Goal: Task Accomplishment & Management: Manage account settings

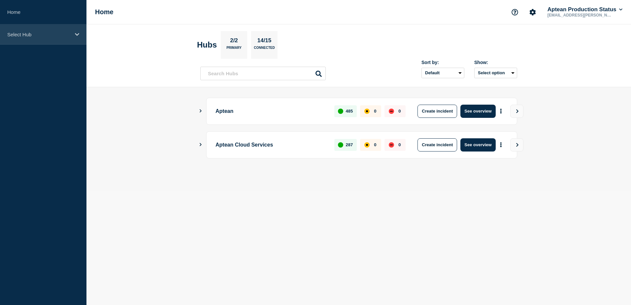
click at [60, 34] on p "Select Hub" at bounding box center [38, 35] width 63 height 6
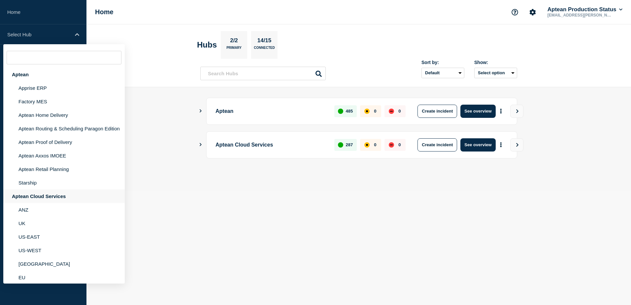
click at [34, 201] on div "Aptean Cloud Services" at bounding box center [63, 196] width 121 height 14
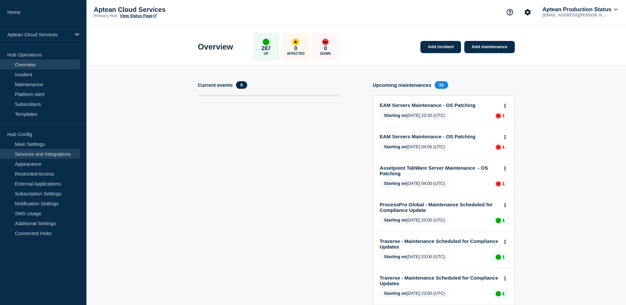
click at [23, 155] on link "Services and Integrations" at bounding box center [40, 154] width 80 height 10
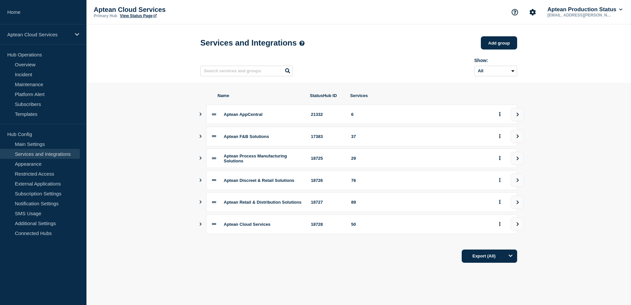
click at [200, 204] on icon "Show services" at bounding box center [200, 201] width 4 height 3
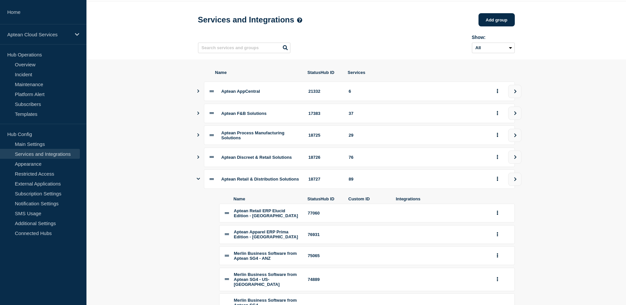
scroll to position [33, 0]
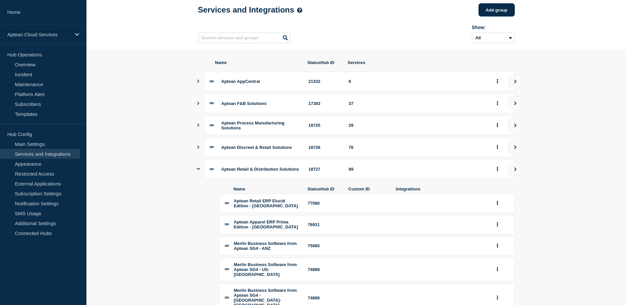
click at [197, 170] on icon "Show services" at bounding box center [198, 169] width 3 height 2
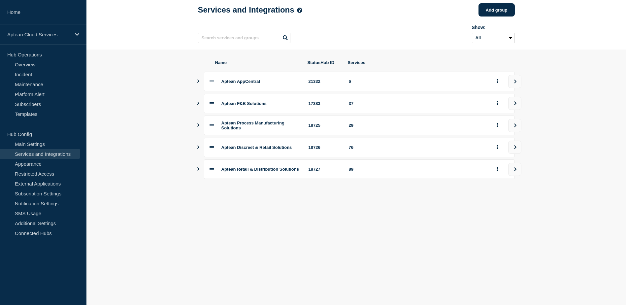
scroll to position [0, 0]
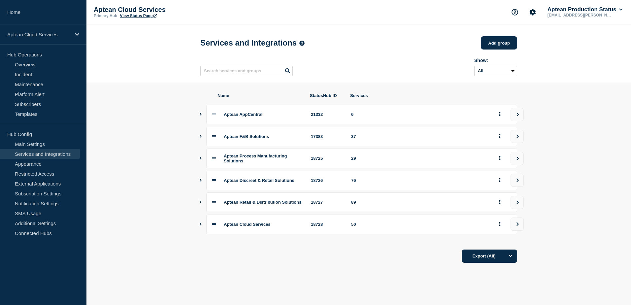
click at [203, 230] on div "Aptean Cloud Services 18728 50" at bounding box center [358, 224] width 317 height 19
click at [199, 159] on section "Name StatusHub ID Services Aptean AppCentral 21332 6 Aptean F&B Solutions 17383…" at bounding box center [358, 178] width 545 height 191
click at [200, 160] on icon "Show services" at bounding box center [200, 157] width 4 height 3
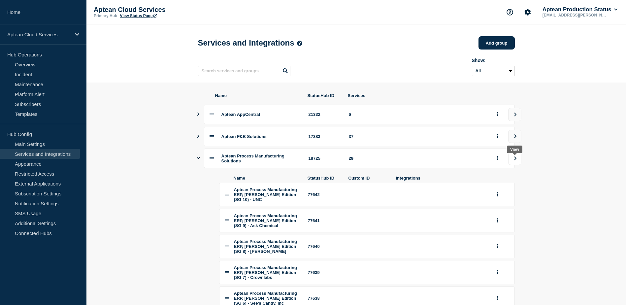
click at [515, 160] on icon "view group" at bounding box center [515, 158] width 4 height 4
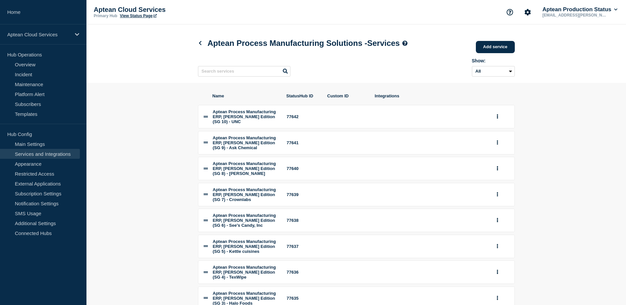
click at [147, 141] on section "Name StatusHub ID Custom ID Integrations Aptean Process Manufacturing ERP, [PER…" at bounding box center [356, 249] width 540 height 333
click at [488, 45] on link "Add service" at bounding box center [495, 47] width 39 height 12
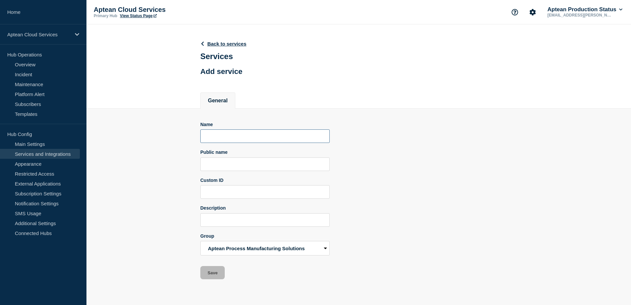
click at [225, 137] on input "Name" at bounding box center [264, 136] width 129 height 14
paste input "Aptean Process Manufacturing ERP, [PERSON_NAME] Edition (SG 10) - UNC"
type input "Aptean Process Manufacturing ERP, [PERSON_NAME] Edition (SG 10) - UNC"
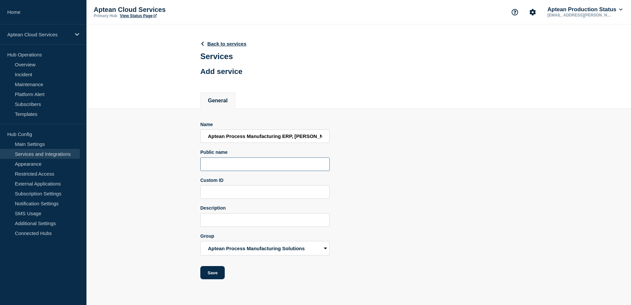
click at [245, 164] on input "Public name" at bounding box center [264, 164] width 129 height 14
paste input "Aptean Process Manufacturing ERP, [PERSON_NAME] Edition (SG 10)"
type input "Aptean Process Manufacturing ERP, [PERSON_NAME] Edition (SG 10)"
click at [249, 138] on input "Aptean Process Manufacturing ERP, [PERSON_NAME] Edition (SG 10) - UNC" at bounding box center [264, 136] width 129 height 14
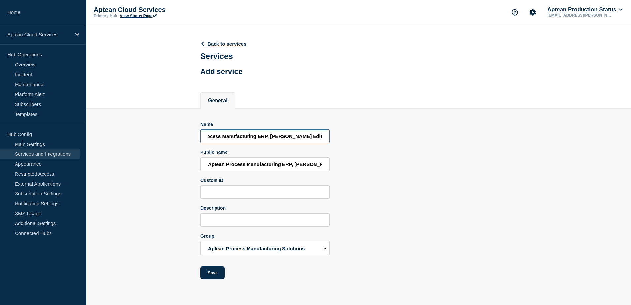
scroll to position [0, 36]
click at [304, 138] on input "Aptean Process Manufacturing ERP, [PERSON_NAME] Edition (SG 10) - UNC" at bounding box center [264, 136] width 129 height 14
drag, startPoint x: 311, startPoint y: 138, endPoint x: 306, endPoint y: 137, distance: 4.9
click at [311, 138] on input "Aptean Process Manufacturing ERP, [PERSON_NAME] Edition (SG 11) -" at bounding box center [264, 136] width 129 height 14
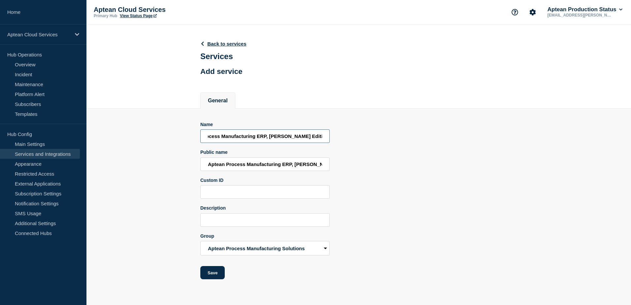
paste input "Paradise Tomato Kitchen"
type input "Aptean Process Manufacturing ERP, [PERSON_NAME] Edition (SG 11) - Paradise Toma…"
click at [288, 169] on input "Aptean Process Manufacturing ERP, [PERSON_NAME] Edition (SG 10)" at bounding box center [264, 164] width 129 height 14
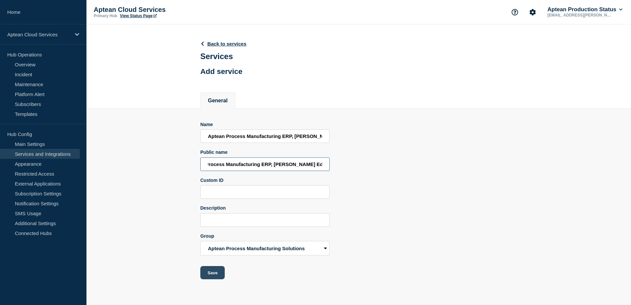
type input "Aptean Process Manufacturing ERP, [PERSON_NAME] Edition (SG 11)"
click at [210, 271] on button "Save" at bounding box center [212, 272] width 24 height 13
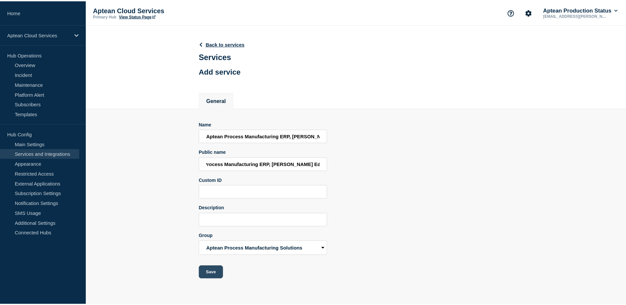
scroll to position [0, 0]
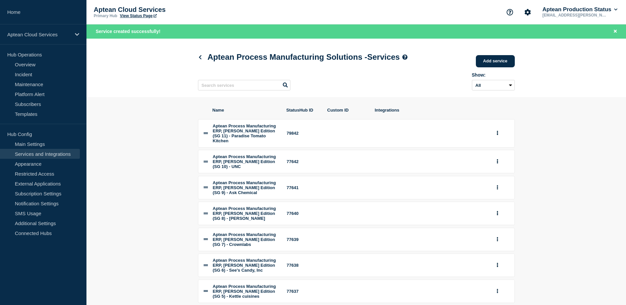
click at [593, 92] on header "Aptean Process Manufacturing Solutions - Services Add service Here you can crea…" at bounding box center [356, 68] width 540 height 58
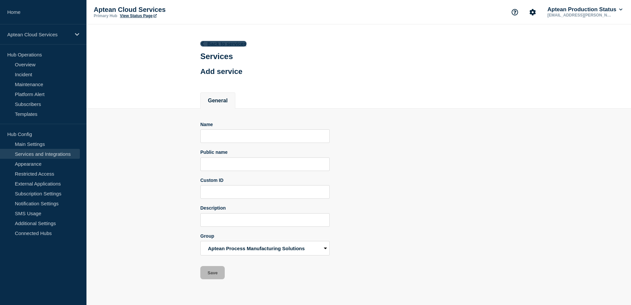
click at [230, 46] on link "Back to services" at bounding box center [223, 44] width 46 height 6
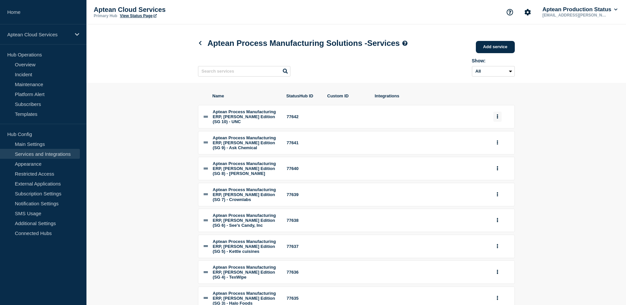
click at [498, 120] on button "group actions" at bounding box center [497, 117] width 8 height 10
click at [493, 133] on button "Edit" at bounding box center [501, 130] width 33 height 10
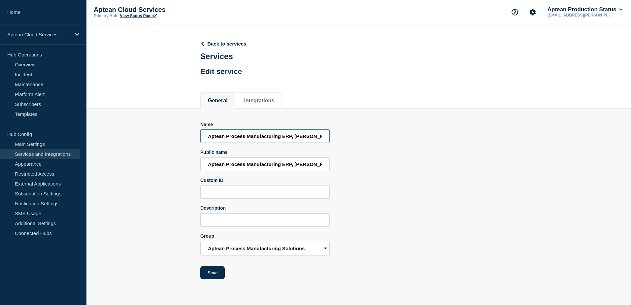
click at [281, 138] on input "Aptean Process Manufacturing ERP, [PERSON_NAME] Edition (SG 10) - UNC" at bounding box center [264, 136] width 129 height 14
click at [286, 163] on input "Aptean Process Manufacturing ERP, [PERSON_NAME] Edition (SG 10)" at bounding box center [264, 164] width 129 height 14
click at [405, 166] on div "Name Aptean Process Manufacturing ERP, Ross Edition (SG 10) - UNC Public name A…" at bounding box center [358, 201] width 317 height 158
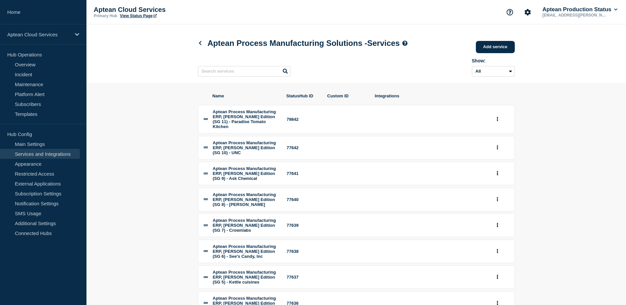
click at [255, 116] on div "Aptean Process Manufacturing ERP, [PERSON_NAME] Edition (SG 11) - Paradise Toma…" at bounding box center [246, 119] width 66 height 20
